Goal: Download file/media

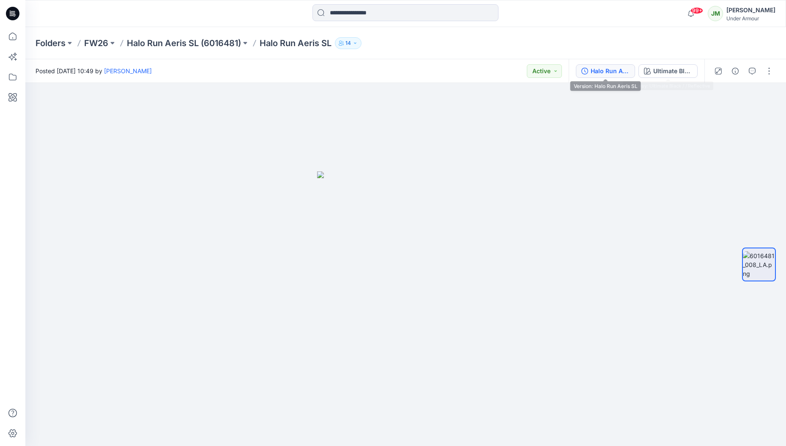
click at [598, 68] on div "Halo Run Aeris SL" at bounding box center [609, 70] width 39 height 9
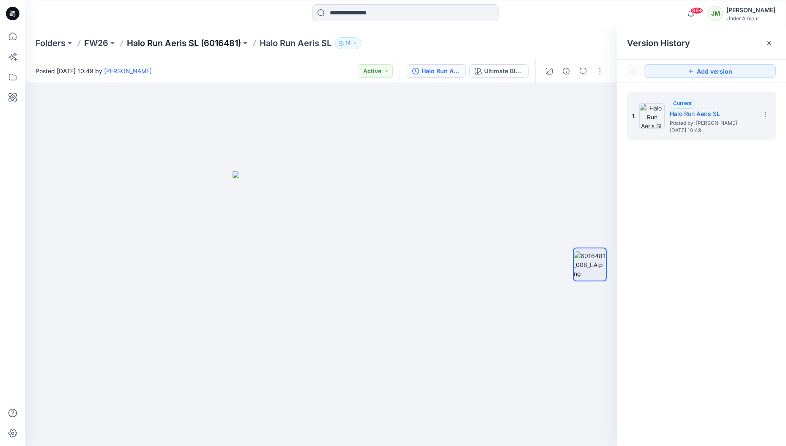
click at [205, 42] on p "Halo Run Aeris SL (6016481)" at bounding box center [184, 43] width 114 height 12
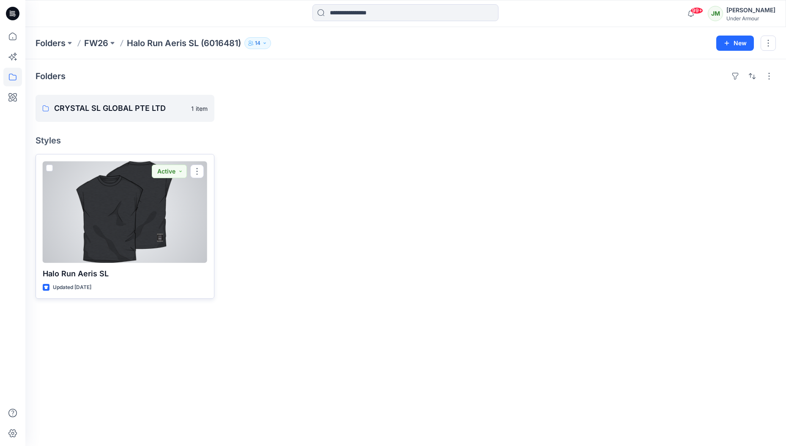
click at [157, 274] on p "Halo Run Aeris SL" at bounding box center [125, 274] width 164 height 12
click at [164, 246] on div at bounding box center [125, 211] width 164 height 101
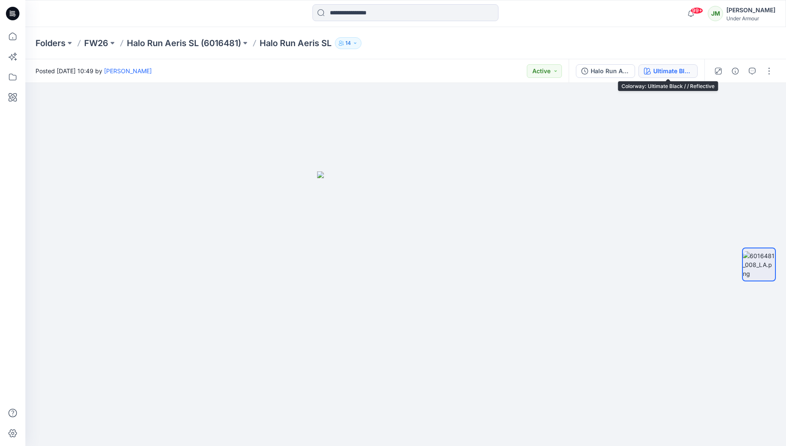
click at [674, 66] on div "Ultimate Black / / Reflective" at bounding box center [672, 70] width 39 height 9
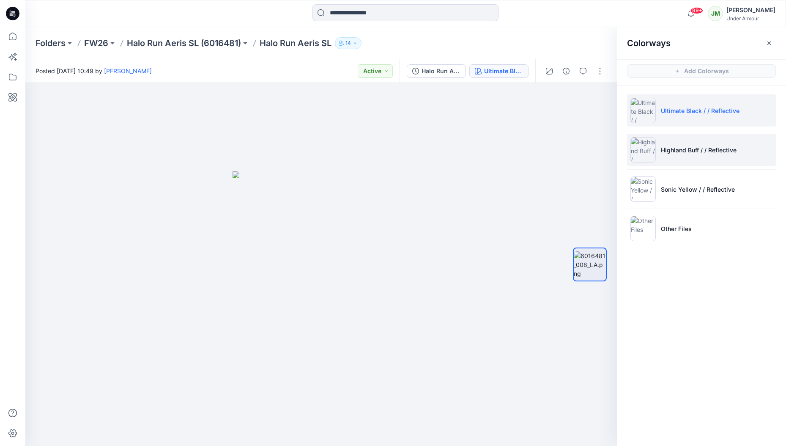
click at [678, 147] on p "Highland Buff / / Reflective" at bounding box center [699, 149] width 76 height 9
click at [213, 46] on p "Halo Run Aeris SL (6016481)" at bounding box center [184, 43] width 114 height 12
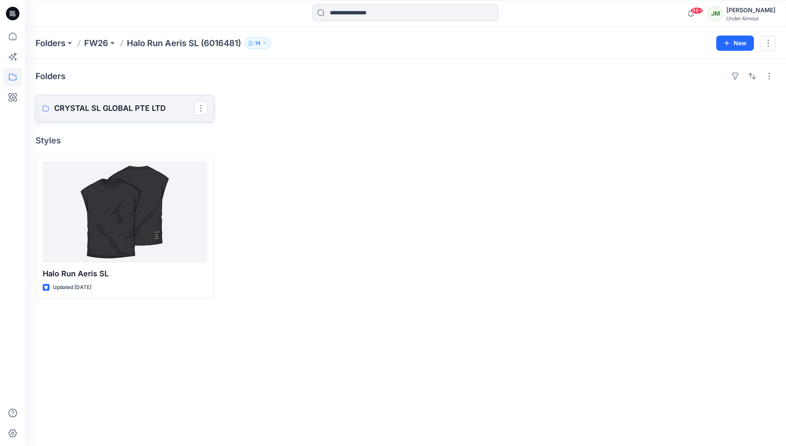
click at [111, 103] on p "CRYSTAL SL GLOBAL PTE LTD" at bounding box center [124, 108] width 140 height 12
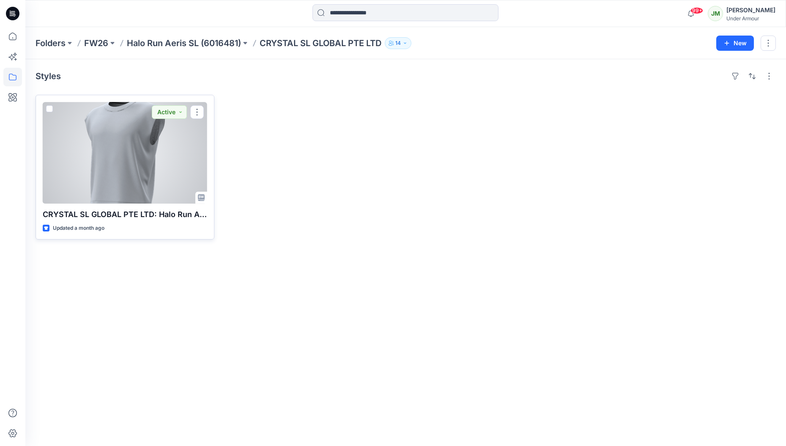
click at [114, 207] on div "CRYSTAL SL GLOBAL PTE LTD: Halo Run Aeris SL Updated a month ago Active" at bounding box center [125, 167] width 179 height 145
click at [108, 213] on p "CRYSTAL SL GLOBAL PTE LTD: Halo Run Aeris SL" at bounding box center [125, 214] width 164 height 12
click at [107, 143] on div at bounding box center [125, 152] width 164 height 101
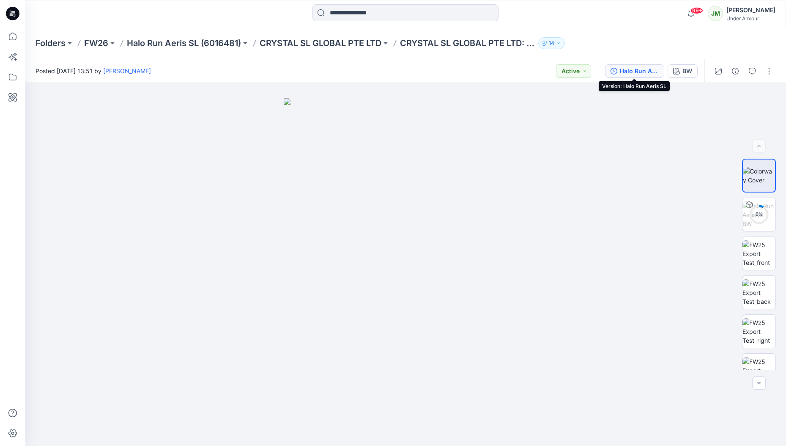
click at [648, 70] on div "Halo Run Aeris SL" at bounding box center [639, 70] width 39 height 9
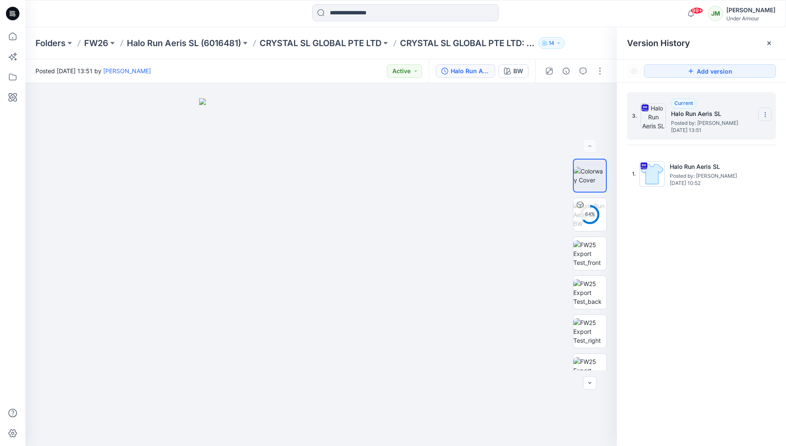
click at [765, 112] on icon at bounding box center [765, 112] width 0 height 0
click at [730, 128] on span "Download Source BW File" at bounding box center [722, 131] width 71 height 10
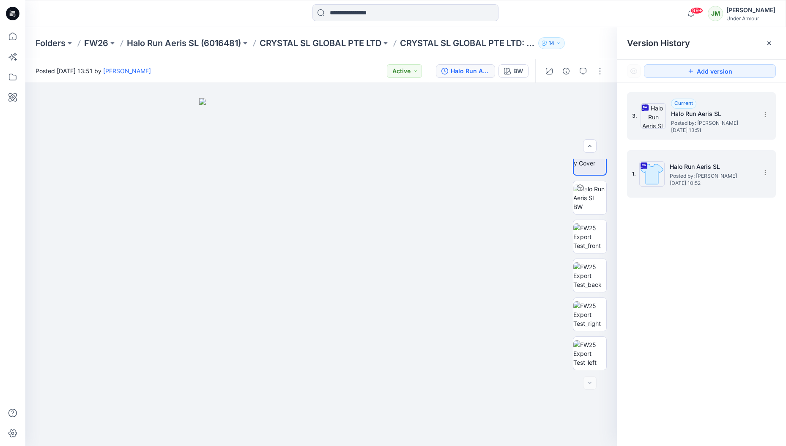
click at [691, 180] on span "[DATE] 10:52" at bounding box center [712, 183] width 85 height 6
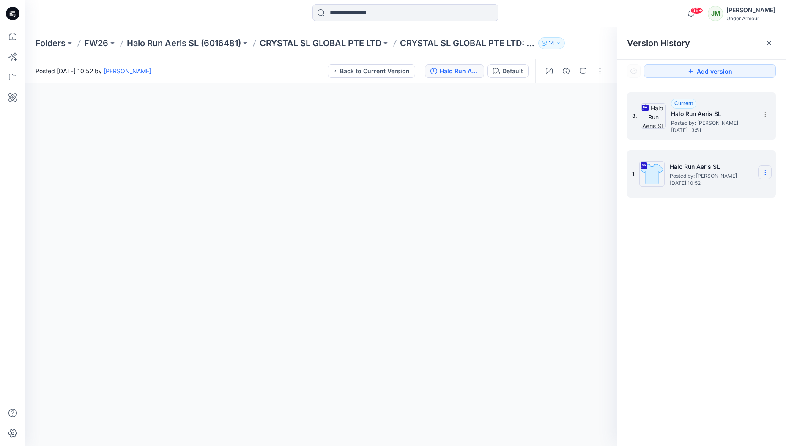
click at [768, 172] on icon at bounding box center [765, 172] width 7 height 7
click at [738, 189] on span "Download Source BW File" at bounding box center [722, 189] width 71 height 10
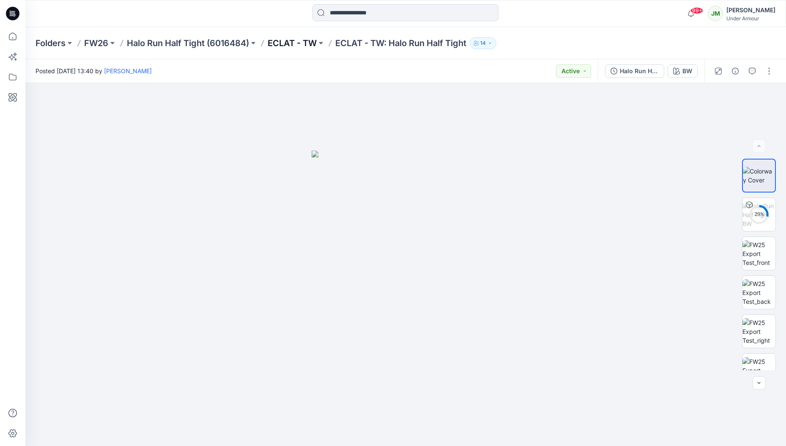
click at [296, 42] on p "ECLAT - TW" at bounding box center [292, 43] width 49 height 12
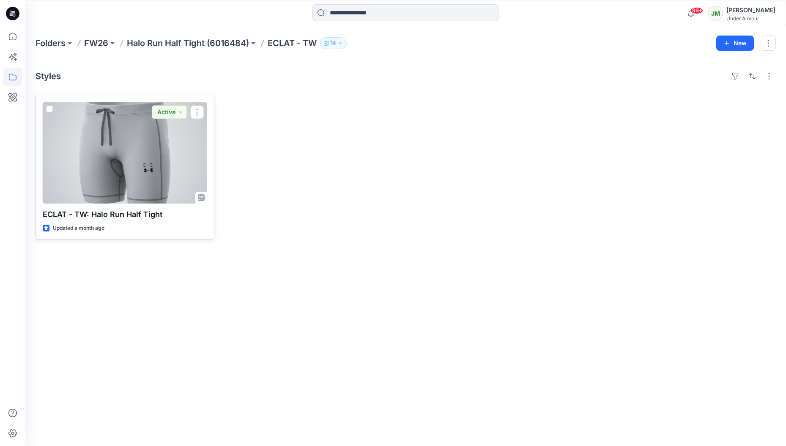
click at [118, 211] on p "ECLAT - TW: Halo Run Half Tight" at bounding box center [125, 214] width 164 height 12
click at [125, 172] on div at bounding box center [125, 152] width 164 height 101
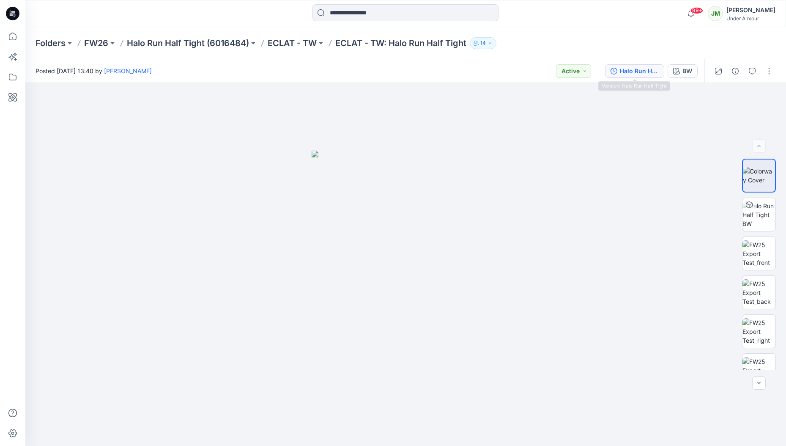
click at [627, 69] on div "Halo Run Half Tight" at bounding box center [639, 70] width 39 height 9
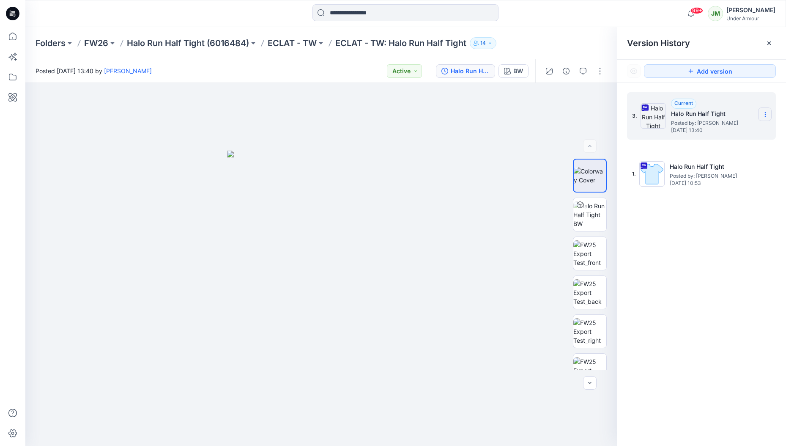
click at [767, 112] on icon at bounding box center [765, 114] width 7 height 7
click at [740, 132] on span "Download Source BW File" at bounding box center [722, 131] width 71 height 10
